Goal: Task Accomplishment & Management: Manage account settings

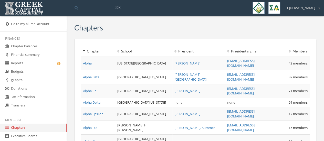
click at [27, 66] on link "Reports" at bounding box center [33, 63] width 67 height 8
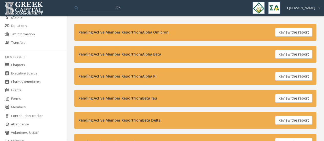
scroll to position [67, 0]
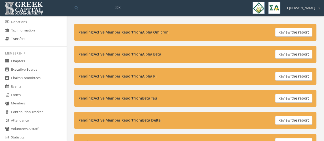
click at [20, 95] on link "Forms" at bounding box center [33, 95] width 67 height 8
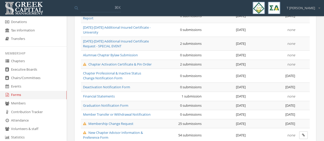
scroll to position [66, 0]
click at [112, 71] on span "Chapter Professional & Inactive Status Change Notification Form" at bounding box center [112, 75] width 58 height 9
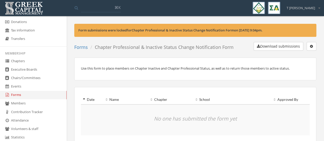
click at [311, 47] on icon "button" at bounding box center [311, 47] width 3 height 4
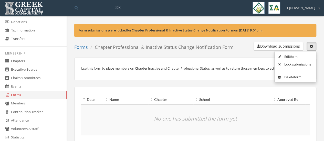
click at [299, 56] on link "Edit form" at bounding box center [295, 57] width 38 height 8
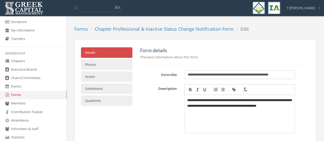
click at [106, 79] on link "Access" at bounding box center [106, 76] width 51 height 10
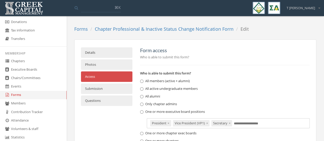
click at [108, 50] on link "Details" at bounding box center [106, 52] width 51 height 10
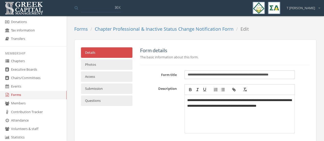
click at [103, 90] on link "Submission" at bounding box center [106, 88] width 51 height 10
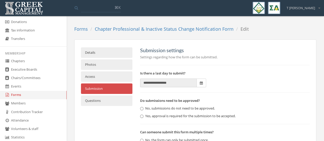
click at [205, 83] on span at bounding box center [201, 83] width 9 height 9
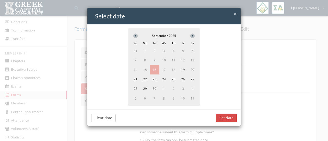
click at [107, 114] on button "Clear date" at bounding box center [103, 118] width 24 height 9
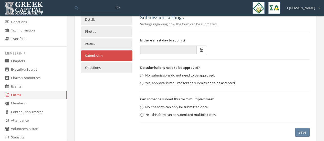
scroll to position [41, 0]
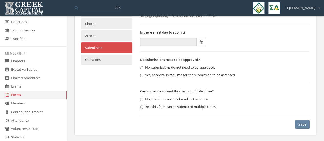
click at [306, 124] on button "Save" at bounding box center [302, 124] width 15 height 9
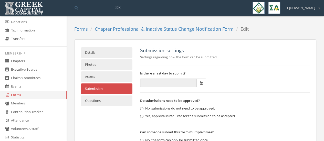
click at [17, 93] on link "Forms" at bounding box center [33, 95] width 67 height 8
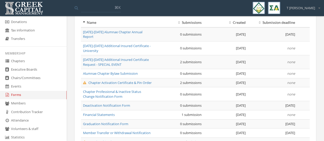
scroll to position [47, 0]
click at [118, 89] on span "Chapter Professional & Inactive Status Change Notification Form" at bounding box center [112, 93] width 58 height 9
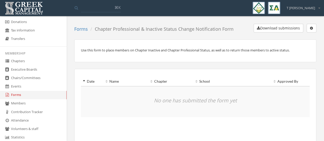
click at [310, 25] on button "button" at bounding box center [311, 28] width 10 height 9
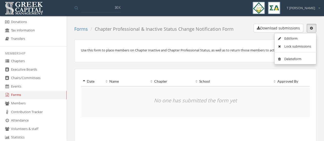
click at [19, 94] on link "Forms" at bounding box center [33, 95] width 67 height 8
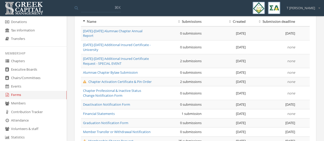
scroll to position [49, 0]
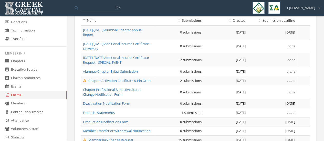
click at [111, 101] on span "Deactivation Notification Form" at bounding box center [106, 103] width 47 height 5
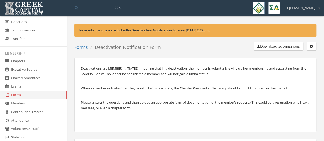
click at [313, 46] on button "button" at bounding box center [311, 46] width 10 height 9
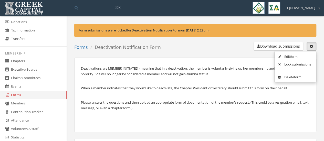
click at [293, 57] on link "Edit form" at bounding box center [295, 57] width 38 height 8
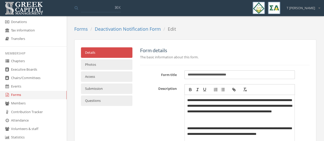
click at [111, 74] on link "Access" at bounding box center [106, 76] width 51 height 10
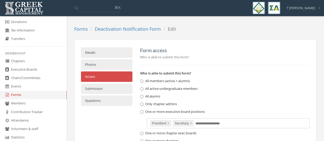
click at [209, 123] on input "text" at bounding box center [208, 123] width 27 height 5
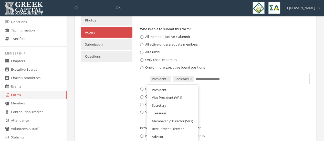
scroll to position [46, 0]
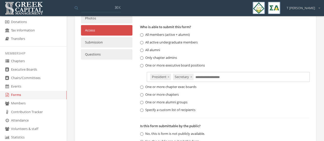
click at [92, 96] on div "Details Photos Access Submission Questions Form access Who is able to submit th…" at bounding box center [195, 82] width 236 height 162
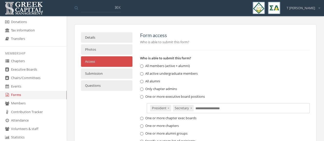
scroll to position [15, 0]
click at [97, 76] on link "Submission" at bounding box center [106, 74] width 51 height 10
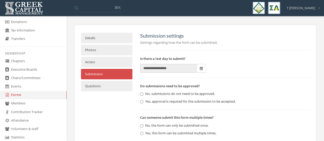
click at [203, 69] on span at bounding box center [201, 68] width 9 height 9
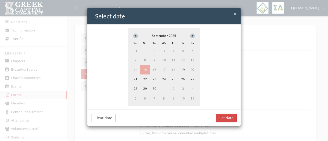
click at [97, 116] on button "Clear date" at bounding box center [103, 118] width 24 height 9
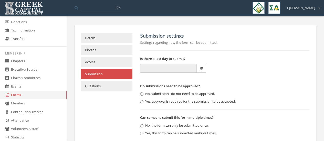
scroll to position [41, 0]
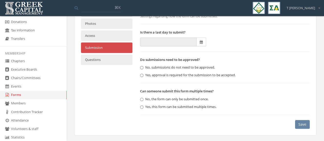
click at [305, 121] on button "Save" at bounding box center [302, 124] width 15 height 9
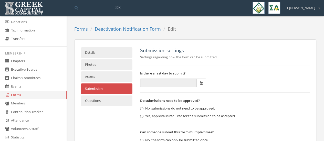
click at [116, 29] on link "Deactivation Notification Form" at bounding box center [128, 29] width 66 height 6
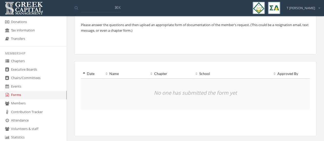
scroll to position [60, 0]
click at [16, 94] on link "Forms" at bounding box center [33, 95] width 67 height 8
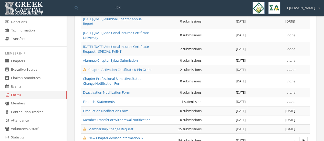
scroll to position [60, 0]
click at [103, 108] on span "Graduation Notification Form" at bounding box center [105, 110] width 45 height 5
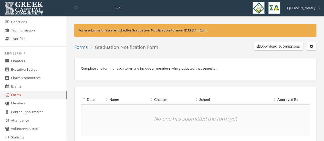
click at [313, 45] on button "button" at bounding box center [311, 46] width 10 height 9
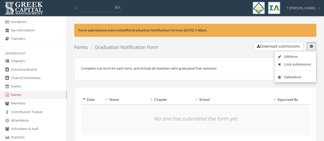
click at [295, 57] on link "Edit form" at bounding box center [295, 57] width 38 height 8
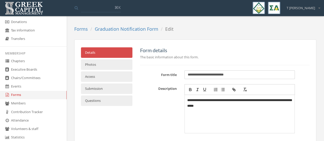
click at [221, 107] on p "**********" at bounding box center [239, 102] width 105 height 11
click at [105, 66] on link "Photos" at bounding box center [106, 64] width 51 height 10
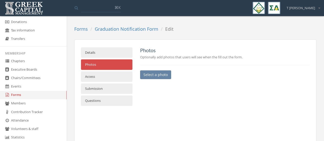
click at [104, 49] on link "Details" at bounding box center [106, 52] width 51 height 10
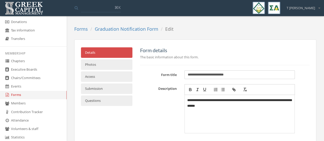
scroll to position [63, 0]
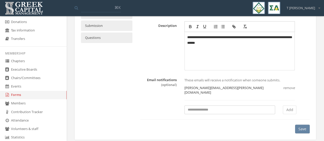
click at [296, 125] on button "Save" at bounding box center [302, 129] width 15 height 9
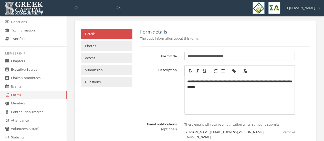
scroll to position [16, 0]
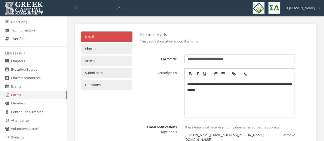
click at [108, 62] on link "Access" at bounding box center [106, 61] width 51 height 10
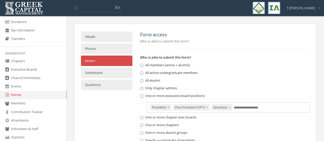
click at [104, 73] on link "Submission" at bounding box center [106, 73] width 51 height 10
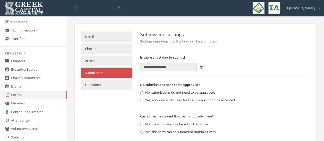
click at [200, 70] on span at bounding box center [201, 67] width 9 height 9
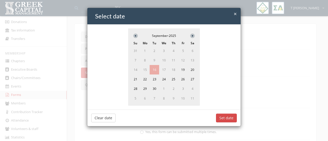
click at [99, 116] on button "Clear date" at bounding box center [103, 118] width 24 height 9
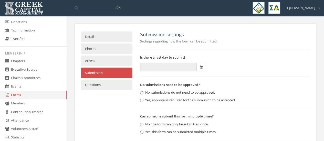
scroll to position [41, 0]
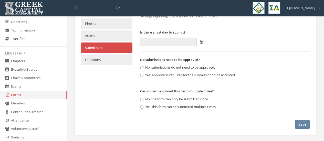
click at [304, 123] on button "Save" at bounding box center [302, 124] width 15 height 9
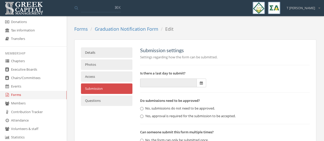
click at [76, 31] on link "Forms" at bounding box center [81, 29] width 14 height 6
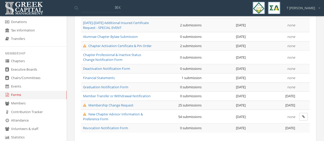
scroll to position [84, 0]
click at [115, 93] on span "Member Transfer or Withdrawal Notification" at bounding box center [117, 95] width 68 height 5
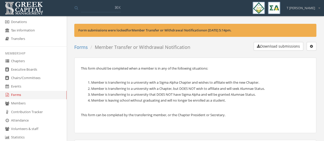
click at [311, 47] on icon "button" at bounding box center [311, 47] width 3 height 4
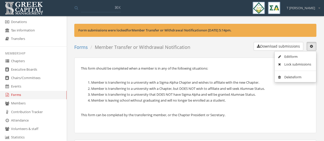
click at [293, 54] on link "Edit form" at bounding box center [295, 57] width 38 height 8
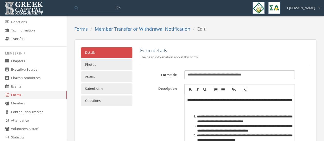
click at [99, 78] on link "Access" at bounding box center [106, 76] width 51 height 10
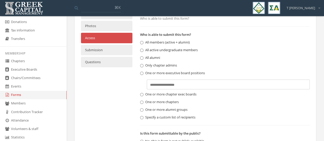
scroll to position [41, 0]
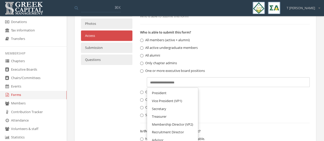
click at [207, 82] on div "Select positions..." at bounding box center [228, 82] width 163 height 10
click at [163, 94] on span "President" at bounding box center [159, 93] width 15 height 5
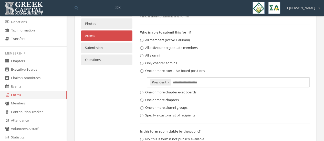
click at [184, 83] on input "text" at bounding box center [186, 82] width 27 height 5
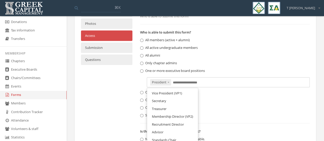
click at [167, 101] on link "Secretary" at bounding box center [172, 101] width 47 height 8
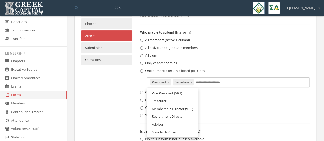
click at [200, 80] on input "text" at bounding box center [208, 82] width 27 height 5
click at [178, 93] on span "Vice President (VP1)" at bounding box center [167, 93] width 30 height 5
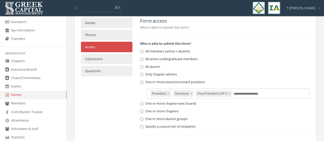
scroll to position [81, 0]
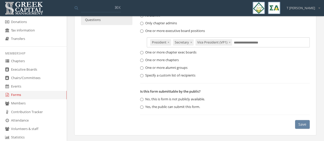
click at [301, 124] on button "Save" at bounding box center [302, 124] width 15 height 9
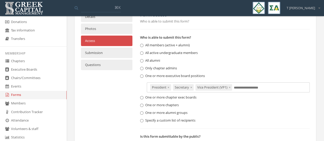
scroll to position [0, 0]
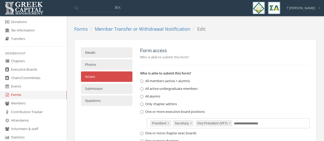
click at [113, 65] on link "Photos" at bounding box center [106, 64] width 51 height 10
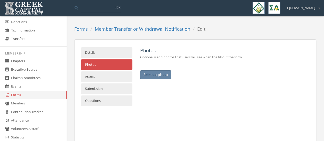
click at [105, 86] on link "Submission" at bounding box center [106, 88] width 51 height 10
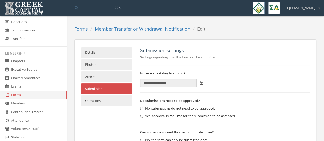
click at [202, 84] on icon at bounding box center [201, 82] width 3 height 3
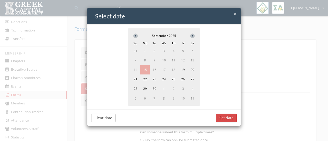
click at [93, 119] on button "Clear date" at bounding box center [103, 118] width 24 height 9
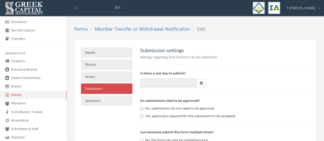
scroll to position [41, 0]
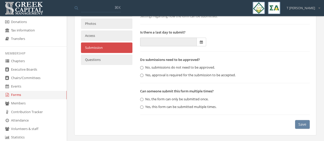
click at [300, 124] on button "Save" at bounding box center [302, 124] width 15 height 9
click at [17, 94] on link "Forms" at bounding box center [33, 95] width 67 height 8
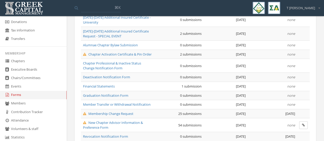
scroll to position [96, 0]
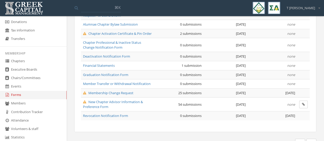
click at [107, 113] on span "Revocation Notification Form" at bounding box center [105, 115] width 45 height 5
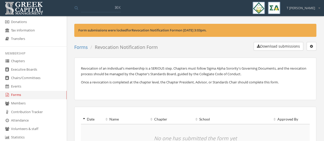
scroll to position [4, 0]
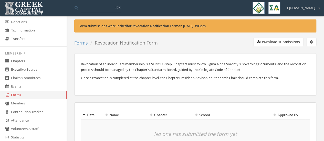
click at [310, 42] on icon "button" at bounding box center [311, 42] width 3 height 4
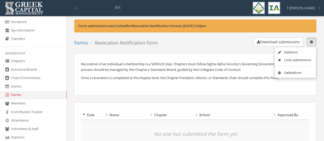
click at [286, 53] on link "Edit form" at bounding box center [295, 52] width 38 height 8
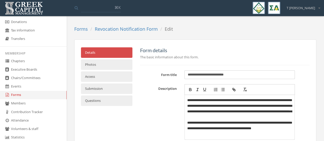
click at [104, 77] on link "Access" at bounding box center [106, 76] width 51 height 10
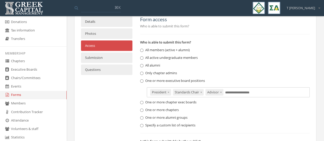
scroll to position [11, 0]
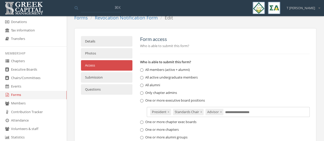
click at [110, 51] on link "Photos" at bounding box center [106, 53] width 51 height 10
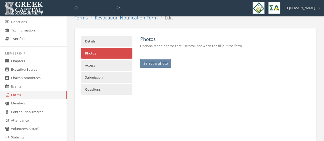
click at [96, 79] on link "Submission" at bounding box center [106, 77] width 51 height 10
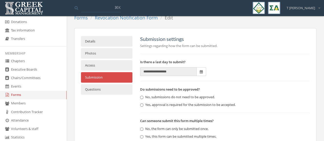
click at [201, 74] on span at bounding box center [201, 71] width 9 height 9
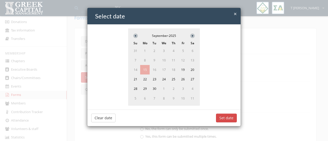
click at [103, 117] on button "Clear date" at bounding box center [103, 118] width 24 height 9
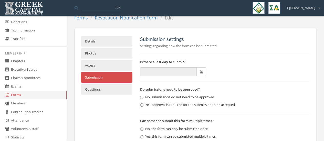
scroll to position [41, 0]
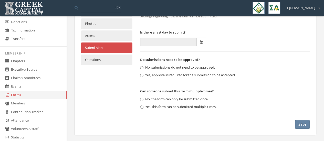
click at [298, 127] on button "Save" at bounding box center [302, 124] width 15 height 9
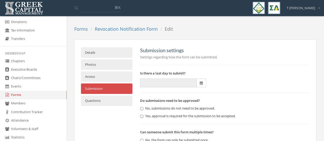
click at [78, 30] on link "Forms" at bounding box center [81, 29] width 14 height 6
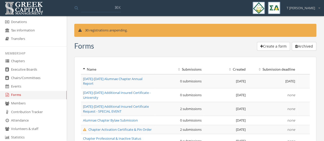
scroll to position [96, 0]
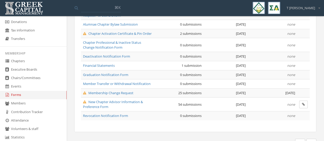
click at [116, 100] on span "New Chapter Advisor Information & Preference Form" at bounding box center [113, 104] width 60 height 9
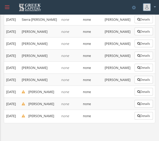
click at [7, 6] on div at bounding box center [7, 7] width 5 height 5
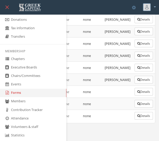
click at [13, 93] on link "Forms" at bounding box center [33, 93] width 67 height 8
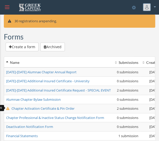
scroll to position [2, 0]
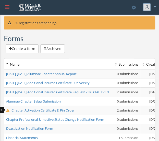
click at [26, 97] on td "Alumnae Chapter Bylaw Submission" at bounding box center [58, 100] width 109 height 9
click at [65, 118] on span "Chapter Professional & Inactive Status Change Notification Form" at bounding box center [55, 119] width 98 height 5
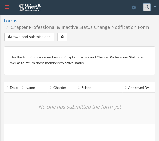
scroll to position [3, 0]
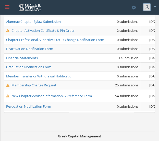
scroll to position [84, 0]
click at [29, 46] on span "Deactivation Notification Form" at bounding box center [29, 48] width 47 height 5
